Goal: Find specific page/section: Find specific page/section

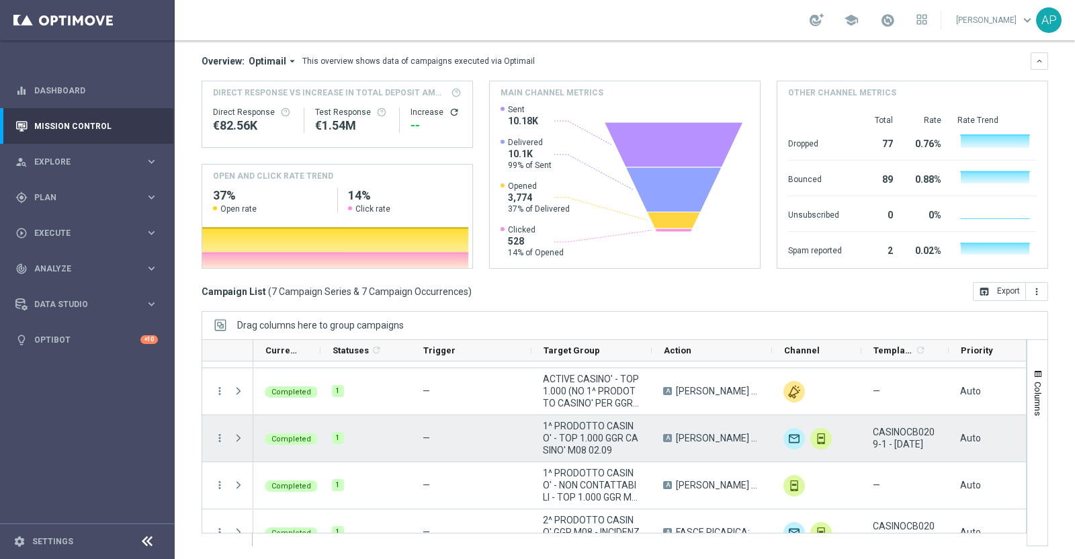
scroll to position [157, 0]
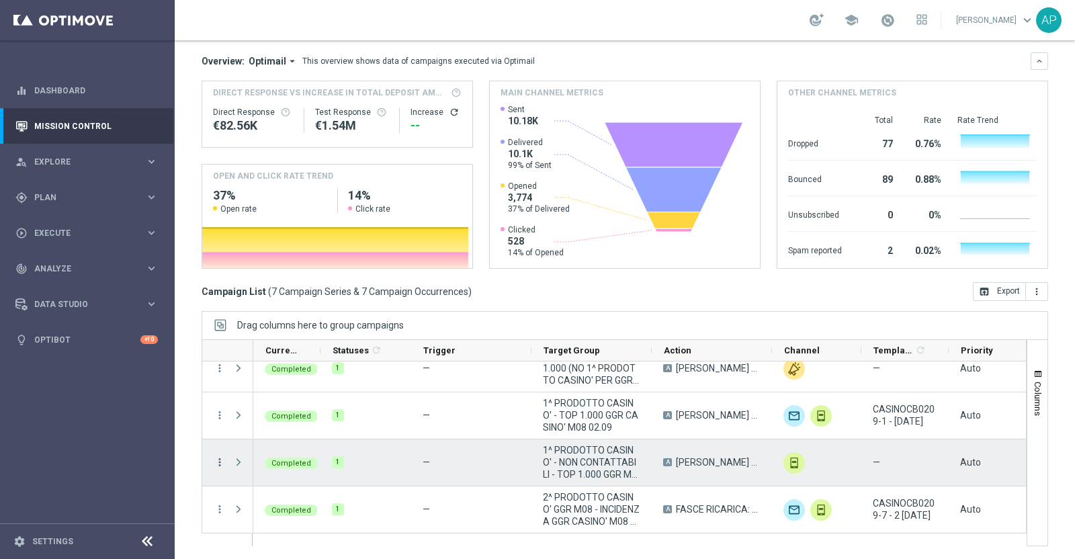
click at [221, 462] on icon "more_vert" at bounding box center [220, 462] width 12 height 12
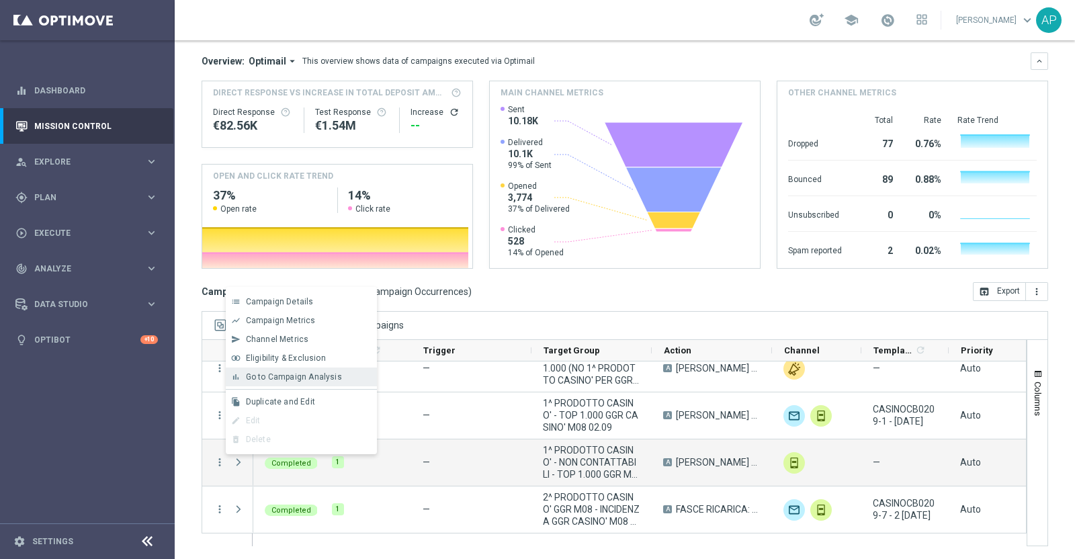
click at [282, 378] on span "Go to Campaign Analysis" at bounding box center [294, 376] width 96 height 9
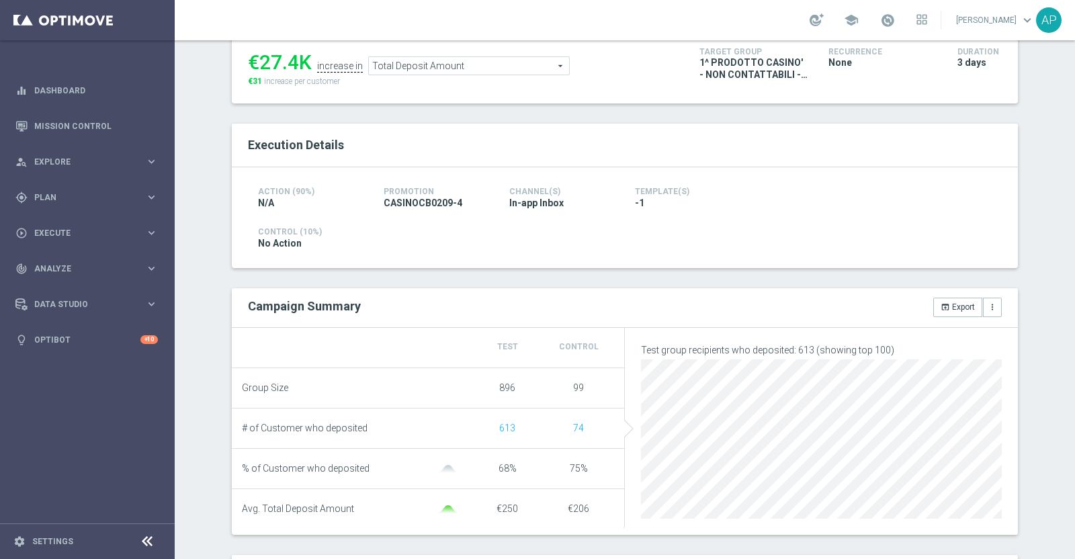
scroll to position [167, 0]
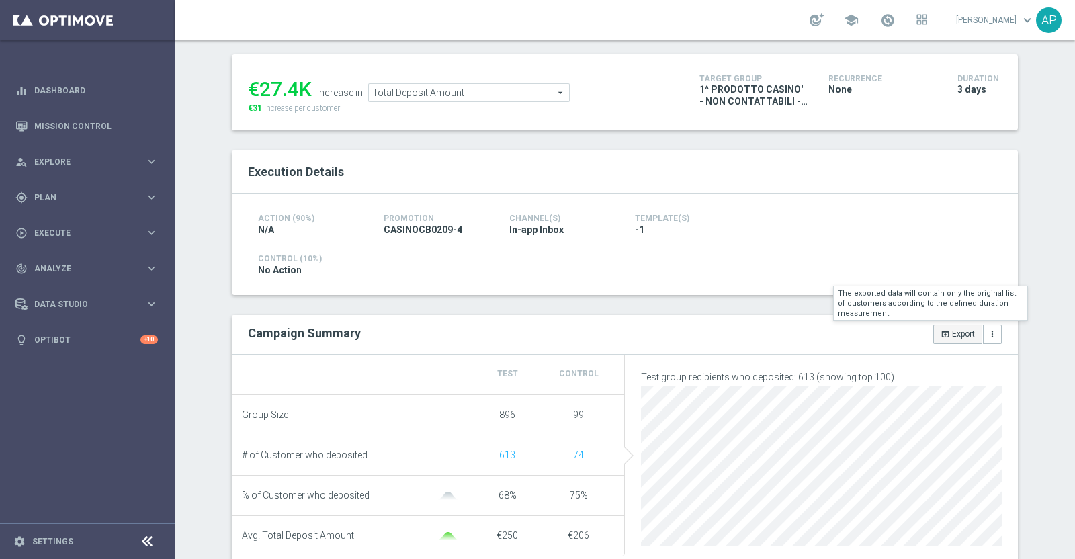
click at [941, 333] on icon "open_in_browser" at bounding box center [945, 333] width 9 height 9
